Goal: Information Seeking & Learning: Learn about a topic

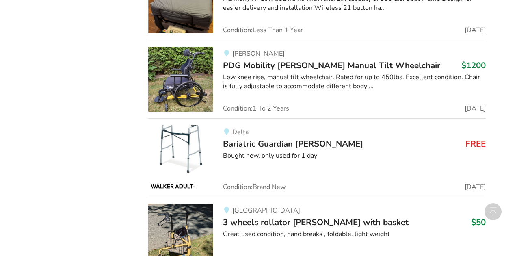
scroll to position [1845, 0]
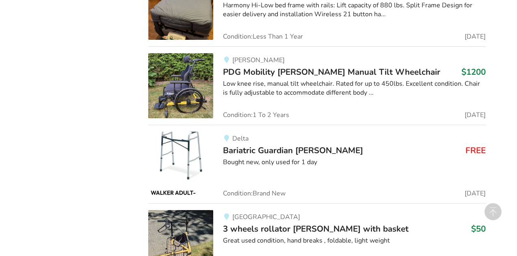
click at [267, 151] on span "Bariatric Guardian [PERSON_NAME]" at bounding box center [293, 150] width 140 height 11
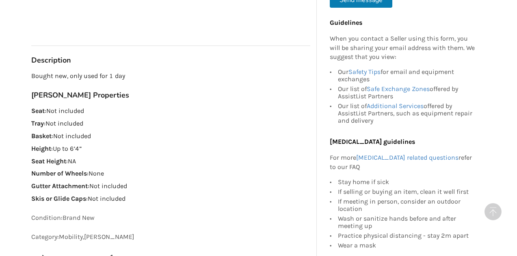
scroll to position [452, 0]
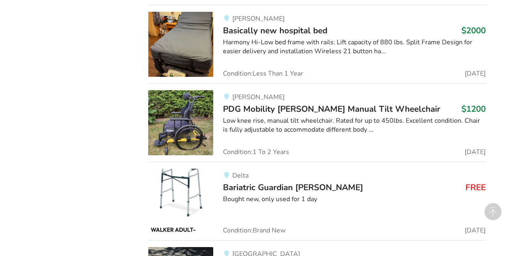
scroll to position [1791, 0]
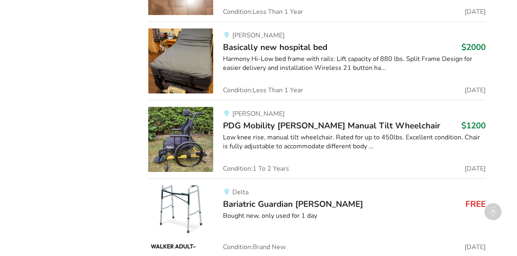
click at [276, 127] on span "PDG Mobility [PERSON_NAME] Manual Tilt Wheelchair" at bounding box center [331, 125] width 217 height 11
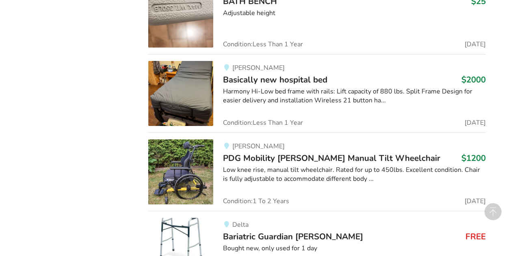
scroll to position [1750, 0]
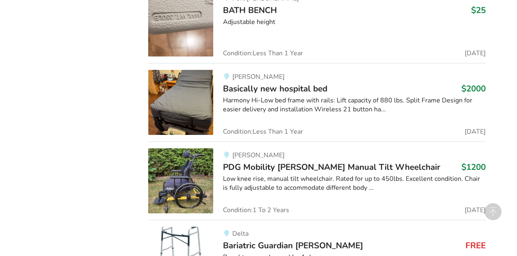
click at [278, 89] on span "Basically new hospital bed" at bounding box center [275, 88] width 104 height 11
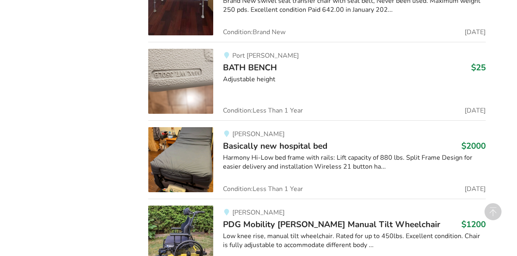
scroll to position [1690, 0]
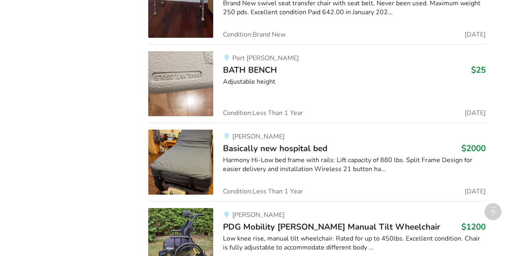
click at [266, 69] on span "BATH BENCH" at bounding box center [250, 69] width 54 height 11
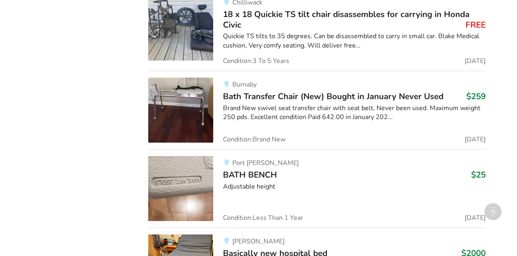
scroll to position [1584, 0]
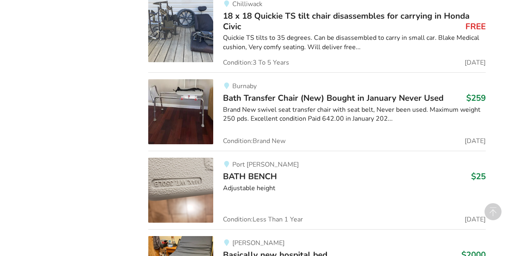
click at [304, 97] on span "Bath Transfer Chair (New) Bought in January Never Used" at bounding box center [333, 97] width 221 height 11
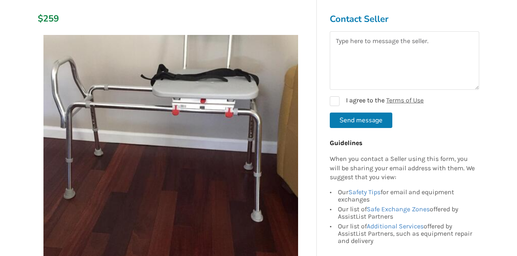
scroll to position [157, 0]
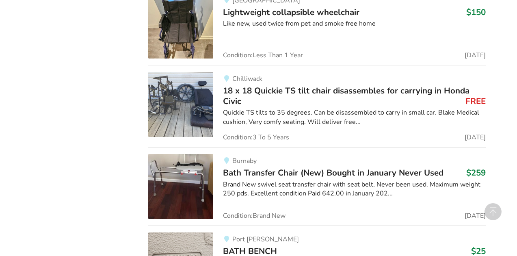
scroll to position [1508, 0]
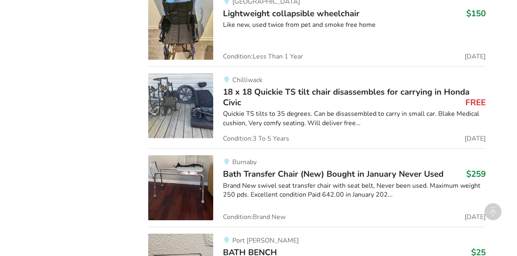
click at [306, 90] on span "18 x 18 Quickie TS tilt chair disassembles for carrying in Honda Civic" at bounding box center [346, 97] width 247 height 22
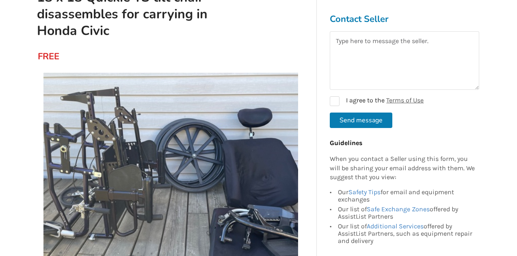
scroll to position [115, 0]
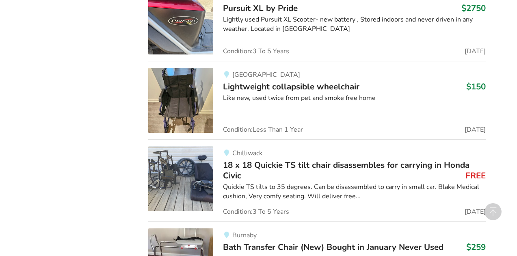
scroll to position [1429, 0]
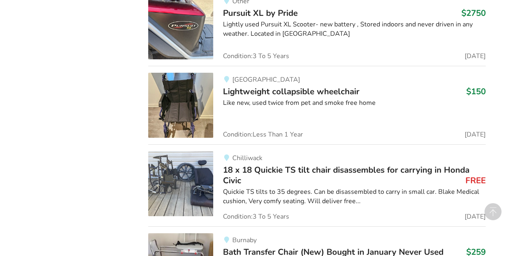
click at [306, 90] on span "Lightweight collapsible wheelchair" at bounding box center [291, 91] width 137 height 11
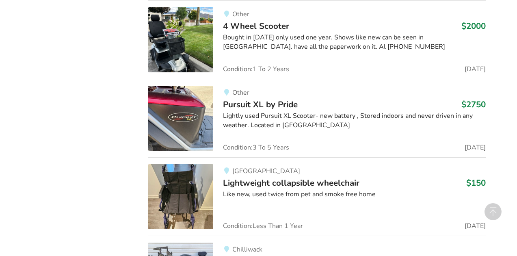
scroll to position [1337, 0]
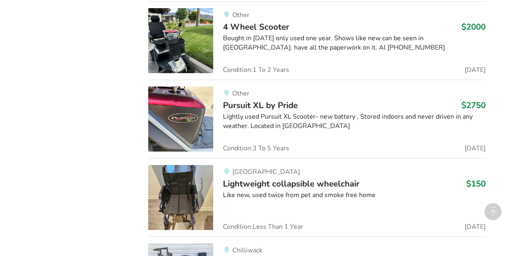
click at [276, 104] on span "Pursuit XL by Pride" at bounding box center [260, 105] width 75 height 11
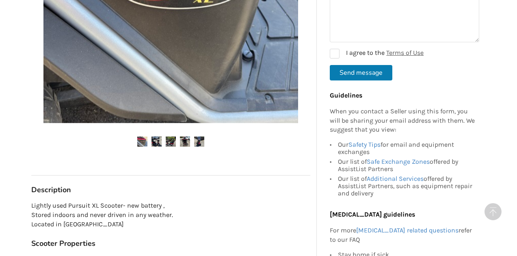
scroll to position [278, 0]
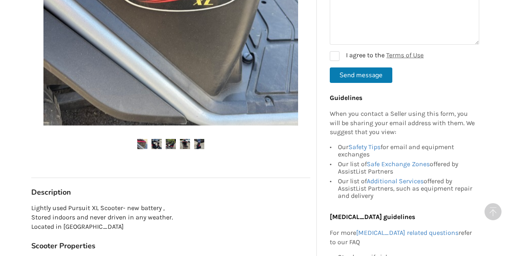
click at [158, 142] on img at bounding box center [157, 144] width 10 height 10
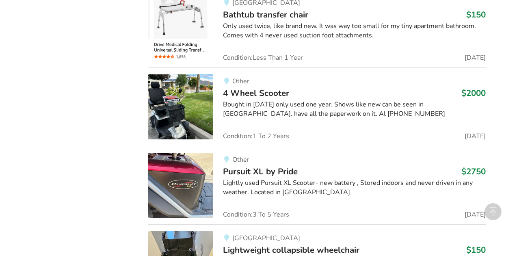
scroll to position [1265, 0]
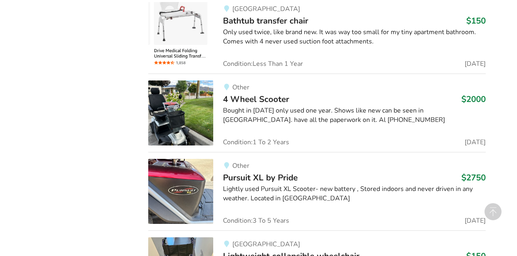
click at [274, 98] on span "4 Wheel Scooter" at bounding box center [256, 98] width 66 height 11
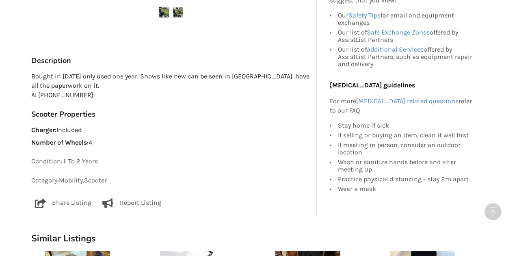
scroll to position [412, 0]
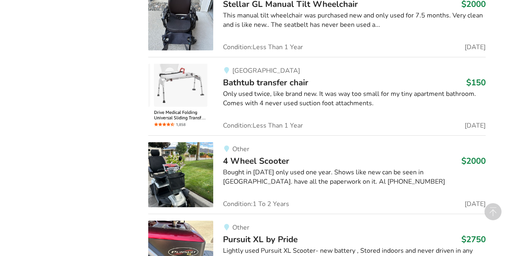
scroll to position [1174, 0]
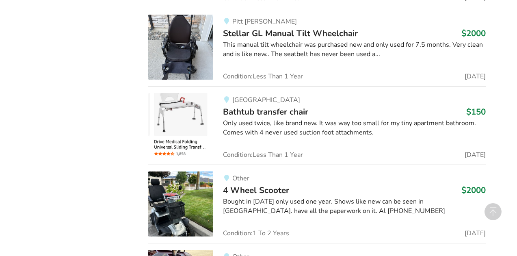
click at [263, 106] on span "Bathtub transfer chair" at bounding box center [265, 111] width 85 height 11
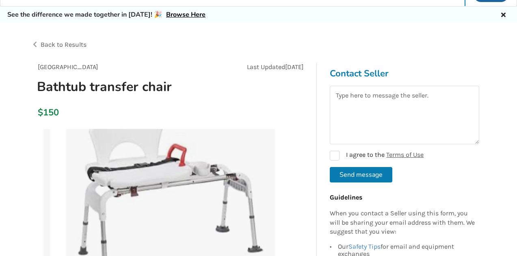
scroll to position [45, 0]
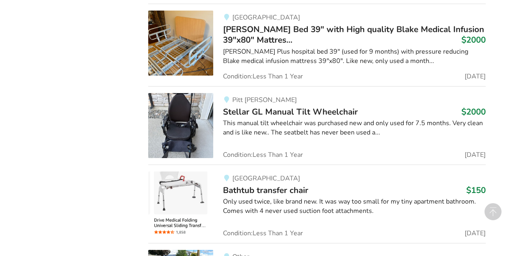
scroll to position [1082, 0]
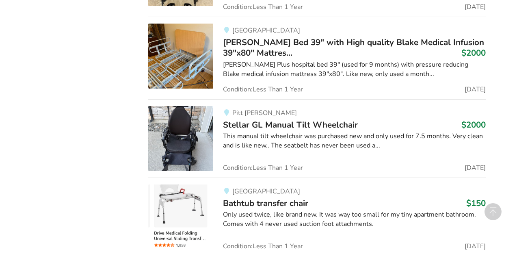
click at [262, 124] on span "Stellar GL Manual Tilt Wheelchair" at bounding box center [290, 124] width 135 height 11
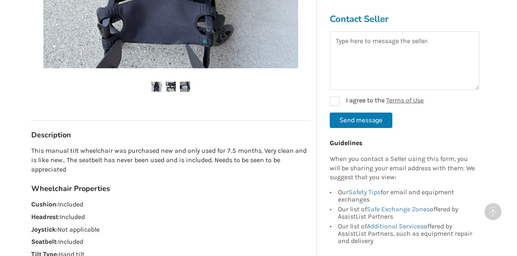
scroll to position [419, 0]
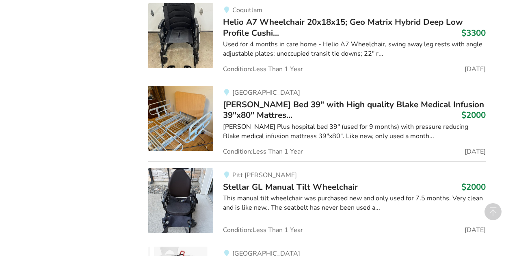
scroll to position [1021, 0]
click at [280, 104] on span "[PERSON_NAME] Bed 39" with High quality Blake Medical Infusion 39"x80" Mattres.…" at bounding box center [353, 109] width 261 height 22
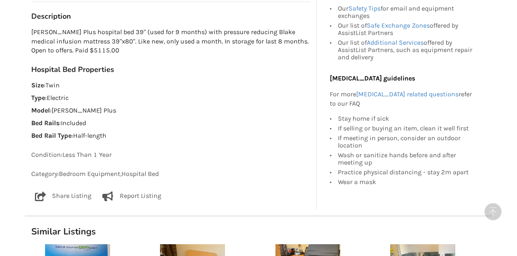
scroll to position [547, 0]
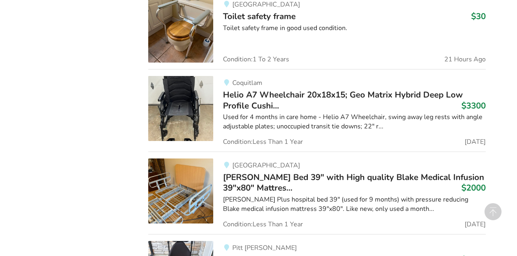
scroll to position [945, 0]
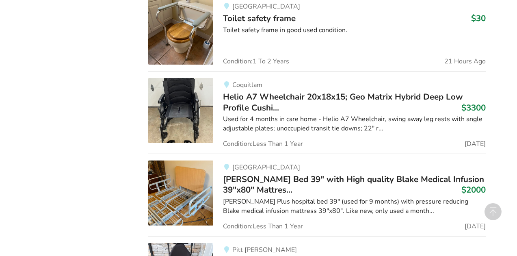
click at [282, 97] on span "Helio A7 Wheelchair 20x18x15; Geo Matrix Hybrid Deep Low Profile Cushi..." at bounding box center [343, 102] width 240 height 22
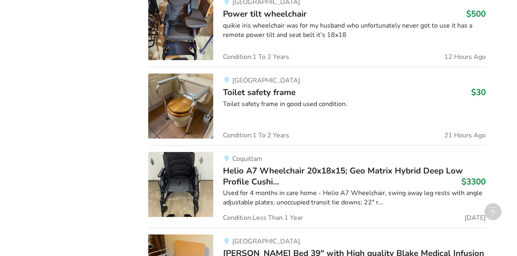
scroll to position [865, 0]
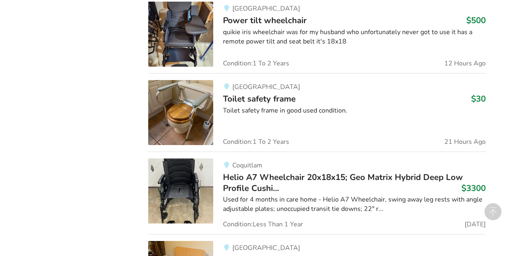
click at [274, 99] on span "Toilet safety frame" at bounding box center [259, 98] width 73 height 11
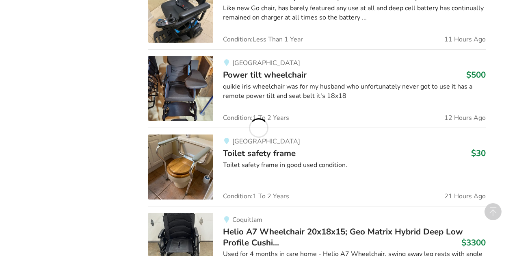
scroll to position [803, 0]
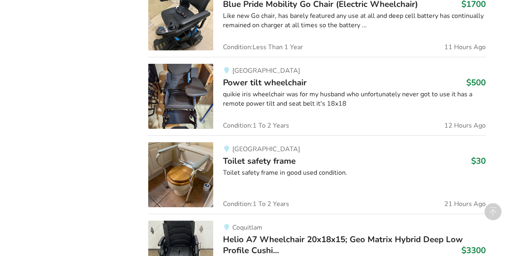
click at [284, 80] on span "Power tilt wheelchair" at bounding box center [265, 82] width 84 height 11
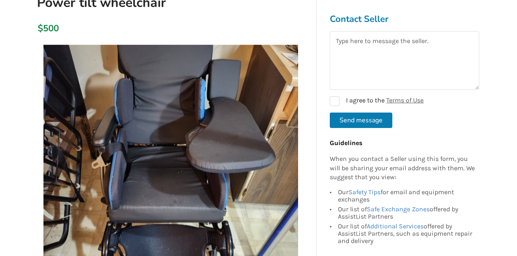
scroll to position [86, 0]
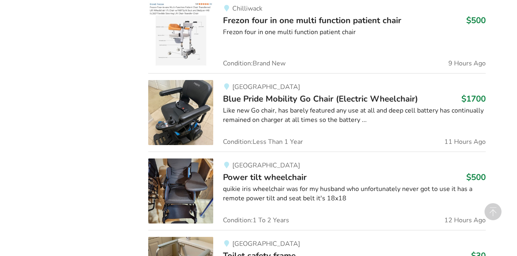
scroll to position [706, 0]
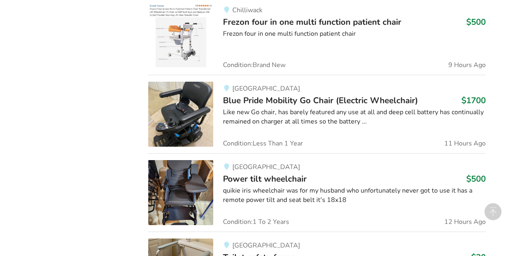
click at [337, 98] on span "Blue Pride Mobility Go Chair (Electric Wheelchair)" at bounding box center [320, 100] width 195 height 11
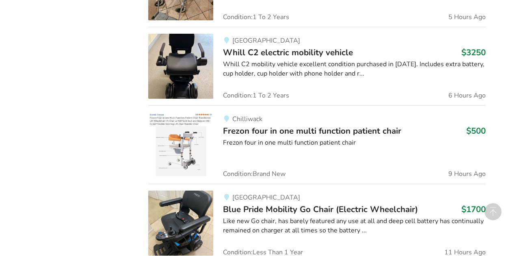
scroll to position [590, 0]
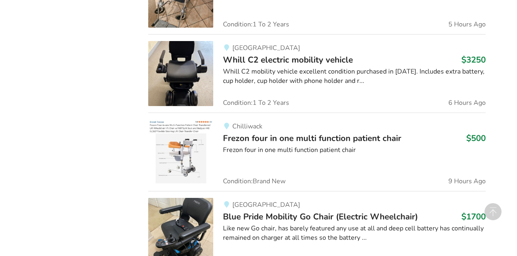
click at [256, 142] on span "Frezon four in one multi function patient chair" at bounding box center [312, 138] width 178 height 11
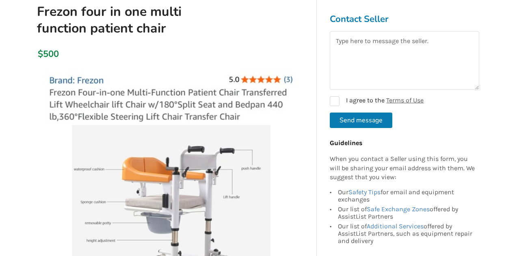
scroll to position [91, 0]
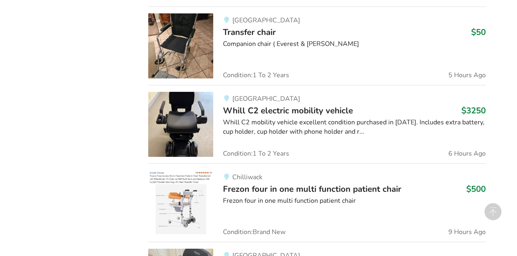
scroll to position [530, 0]
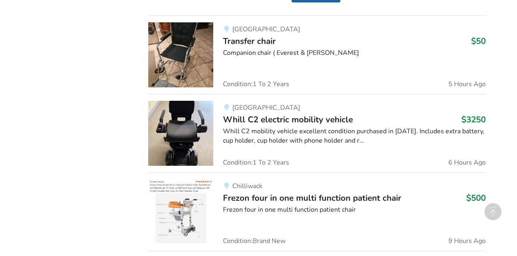
click at [284, 112] on div "[GEOGRAPHIC_DATA] Whill C2 electric mobility vehicle $3250 Whill C2 mobility ve…" at bounding box center [349, 133] width 273 height 65
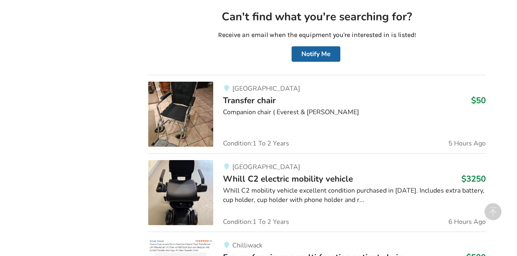
scroll to position [467, 0]
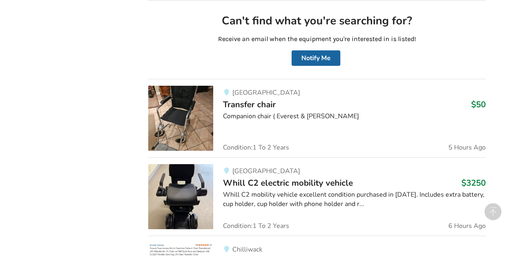
click at [266, 107] on span "Transfer chair" at bounding box center [249, 104] width 53 height 11
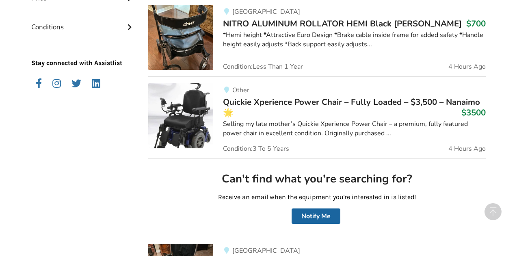
scroll to position [298, 0]
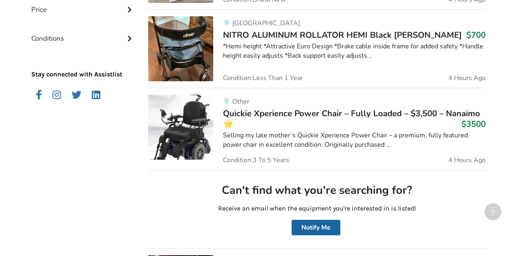
click at [274, 111] on span "Quickie Xperience Power Chair – Fully Loaded – $3,500 – Nanaimo 🌟" at bounding box center [351, 119] width 257 height 22
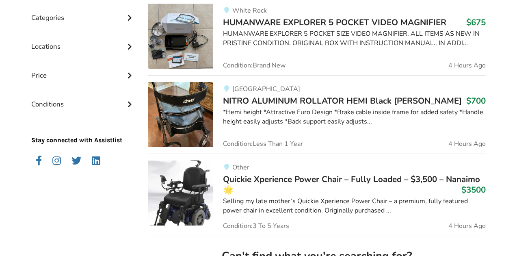
scroll to position [230, 0]
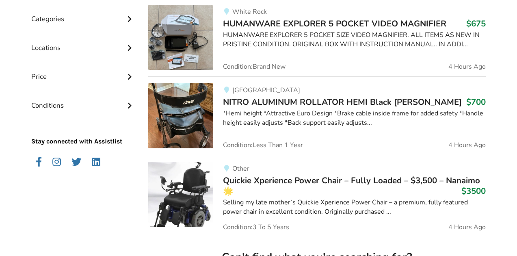
click at [268, 104] on span "NITRO ALUMINUM ROLLATOR HEMI Black [PERSON_NAME]" at bounding box center [342, 101] width 239 height 11
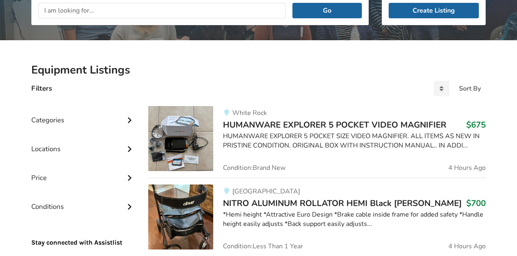
scroll to position [127, 0]
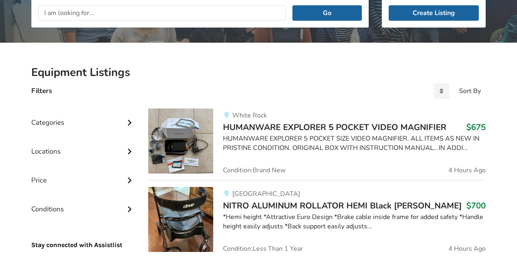
click at [274, 126] on span "HUMANWARE EXPLORER 5 POCKET VIDEO MAGNIFIER" at bounding box center [335, 127] width 224 height 11
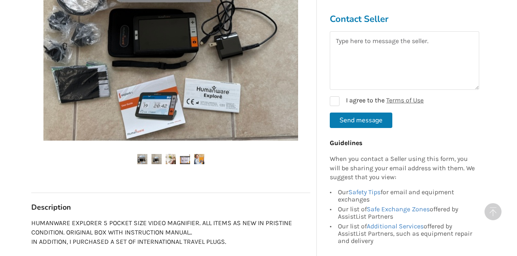
scroll to position [280, 0]
click at [165, 160] on ul at bounding box center [170, 159] width 279 height 11
click at [158, 157] on img at bounding box center [157, 159] width 10 height 10
